Goal: Transaction & Acquisition: Purchase product/service

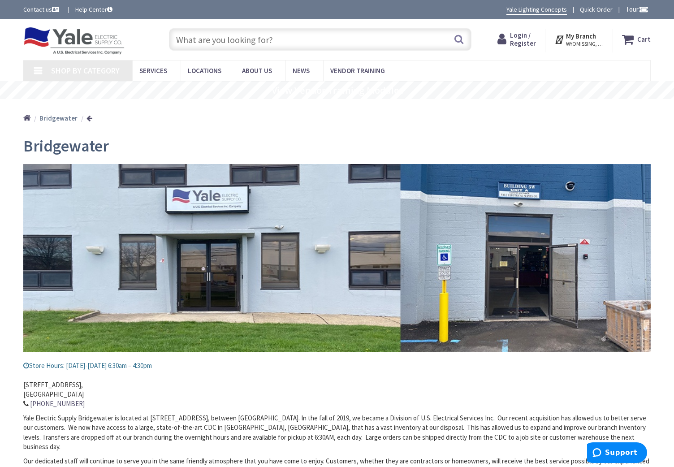
drag, startPoint x: 183, startPoint y: 37, endPoint x: 172, endPoint y: 37, distance: 10.8
click at [182, 37] on input "text" at bounding box center [320, 39] width 302 height 22
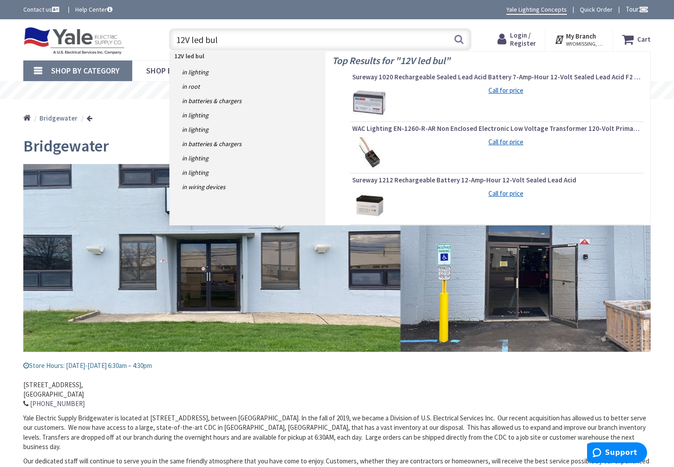
type input "12V led bulb"
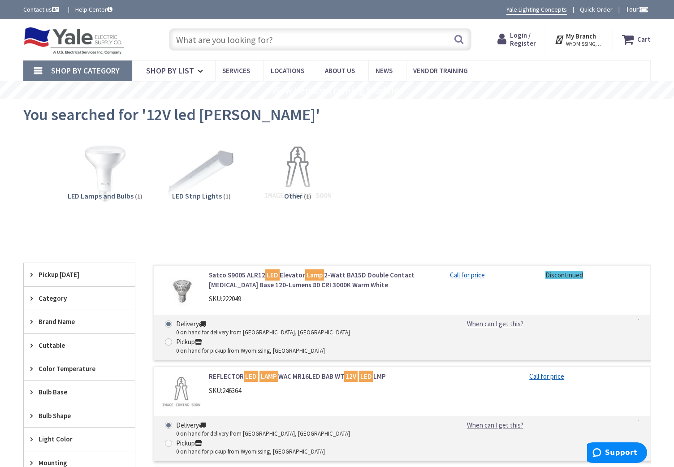
click at [102, 196] on span "LED Lamps and Bulbs" at bounding box center [101, 195] width 66 height 9
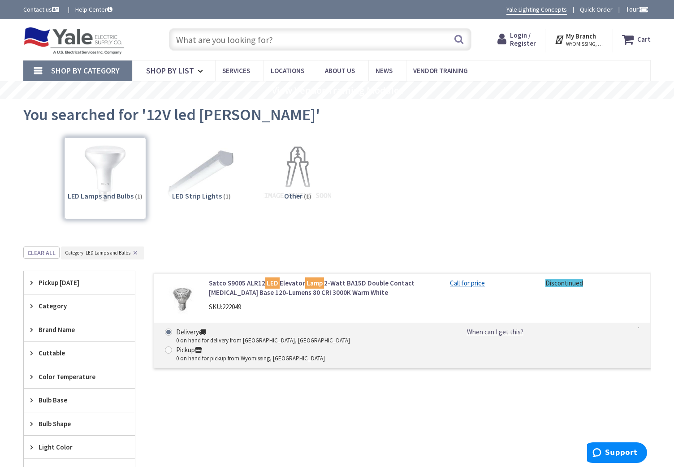
scroll to position [246, 0]
